Goal: Information Seeking & Learning: Learn about a topic

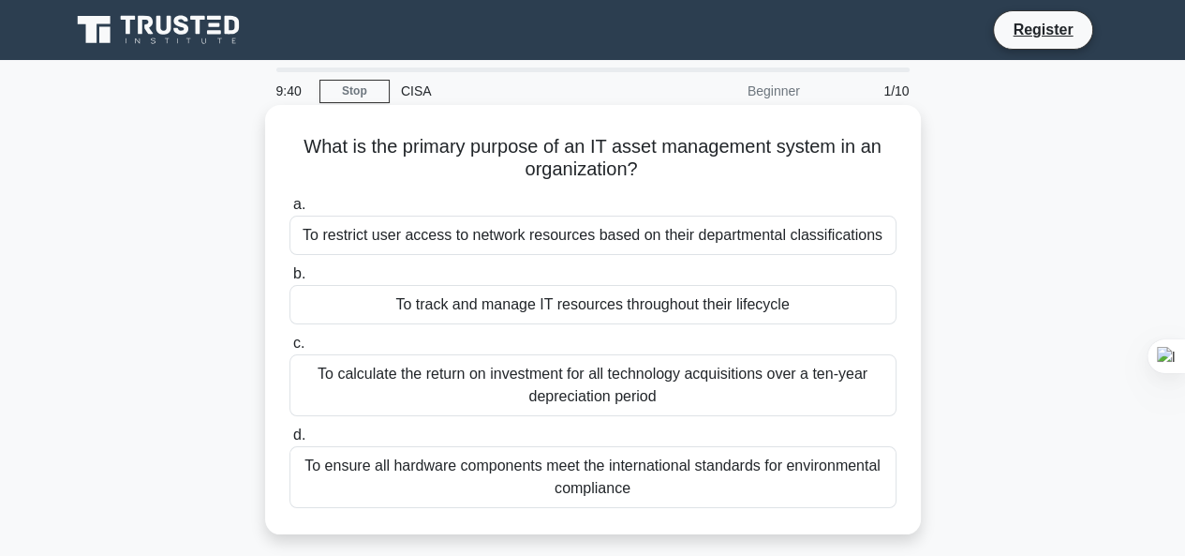
click at [625, 483] on div "To ensure all hardware components meet the international standards for environm…" at bounding box center [593, 477] width 607 height 62
click at [290, 441] on input "d. To ensure all hardware components meet the international standards for envir…" at bounding box center [290, 435] width 0 height 12
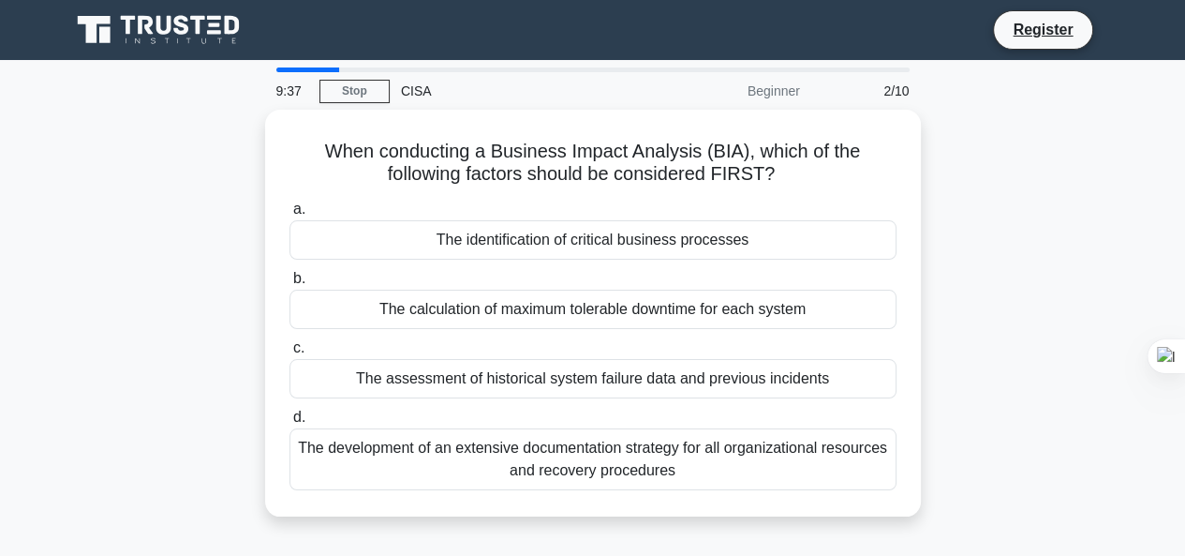
drag, startPoint x: 625, startPoint y: 483, endPoint x: 1080, endPoint y: 224, distance: 523.7
click at [1080, 224] on div "When conducting a Business Impact Analysis (BIA), which of the following factor…" at bounding box center [593, 324] width 1068 height 429
click at [891, 91] on div "2/10" at bounding box center [866, 90] width 110 height 37
click at [500, 80] on div "CISA" at bounding box center [519, 90] width 258 height 37
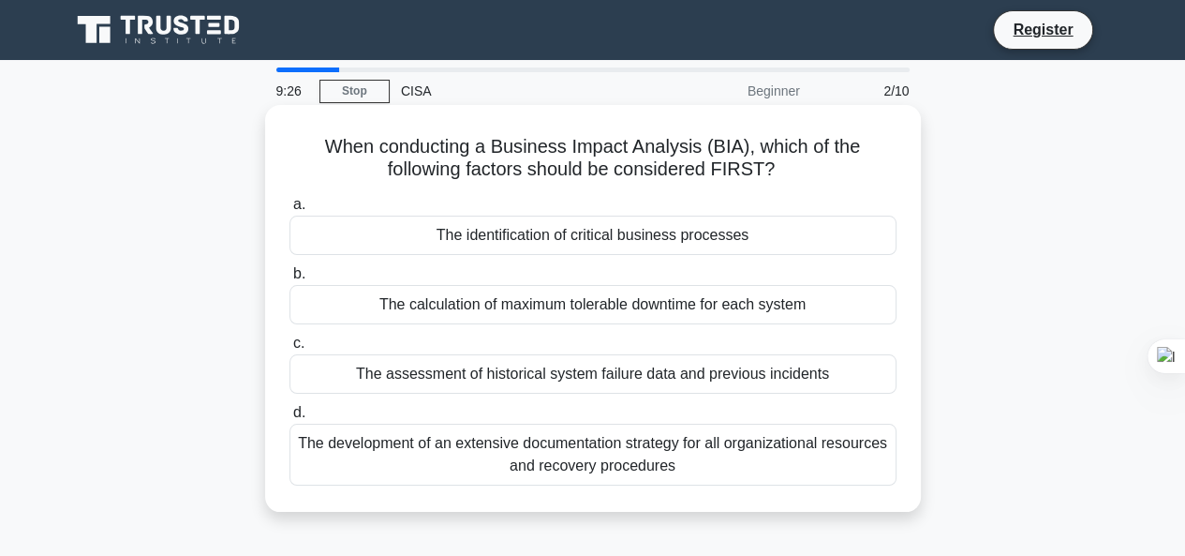
click at [553, 247] on div "The identification of critical business processes" at bounding box center [593, 235] width 607 height 39
click at [290, 211] on input "a. The identification of critical business processes" at bounding box center [290, 205] width 0 height 12
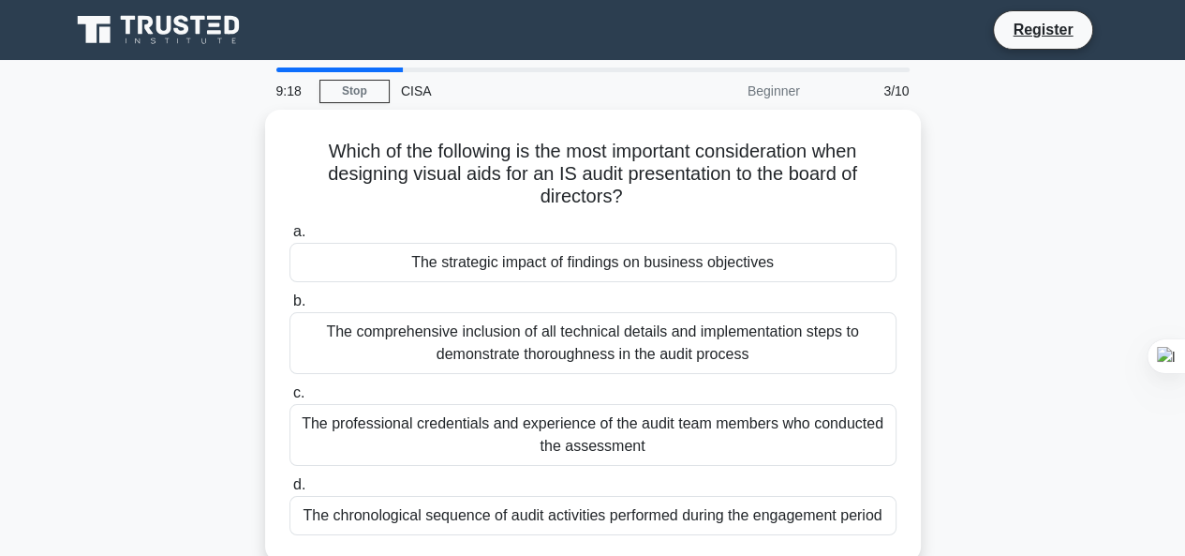
drag, startPoint x: 858, startPoint y: 87, endPoint x: 873, endPoint y: 95, distance: 16.8
click at [871, 91] on div "3/10" at bounding box center [866, 90] width 110 height 37
click at [891, 98] on div "3/10" at bounding box center [866, 90] width 110 height 37
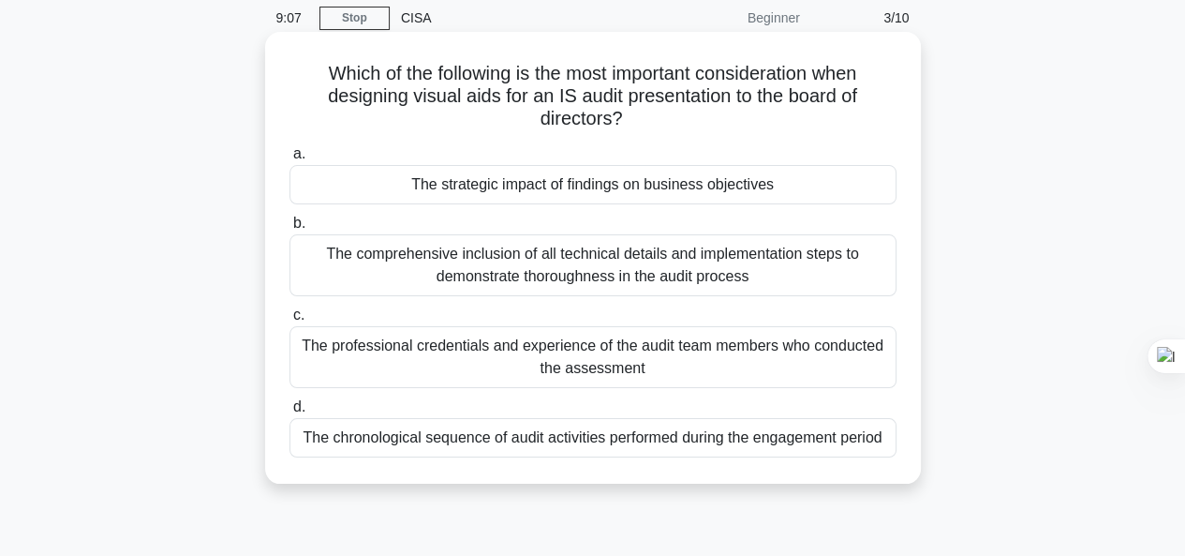
scroll to position [75, 0]
